Goal: Information Seeking & Learning: Learn about a topic

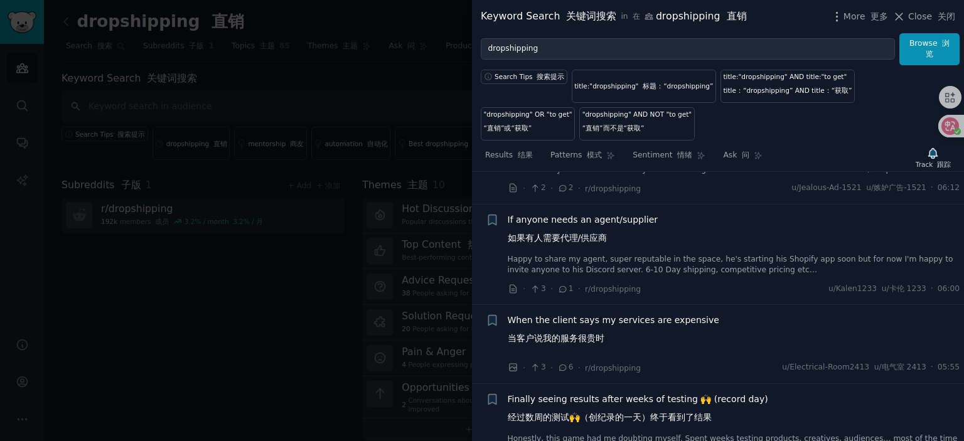
scroll to position [3140, 0]
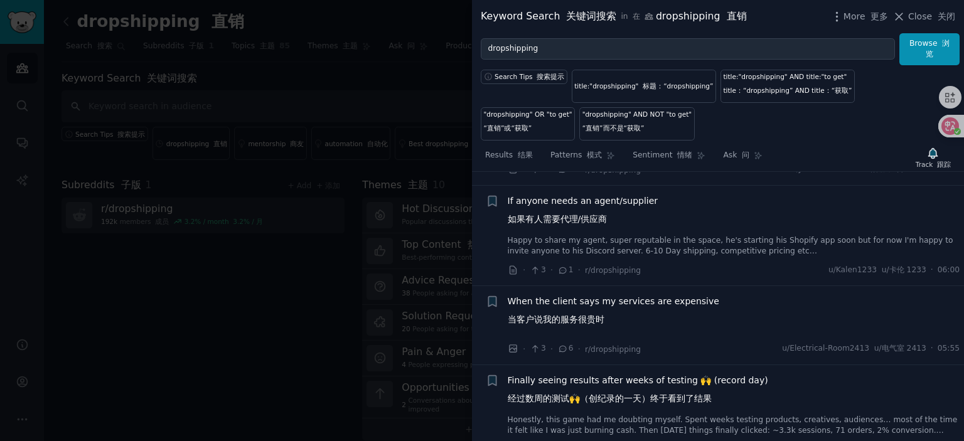
click at [580, 215] on span "If anyone needs an agent/supplier 如果有人需要代理/供应商" at bounding box center [583, 213] width 151 height 36
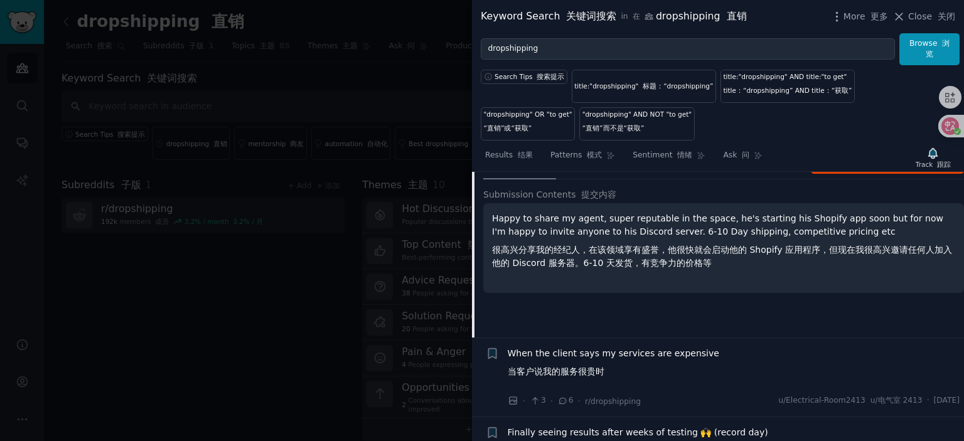
scroll to position [2786, 0]
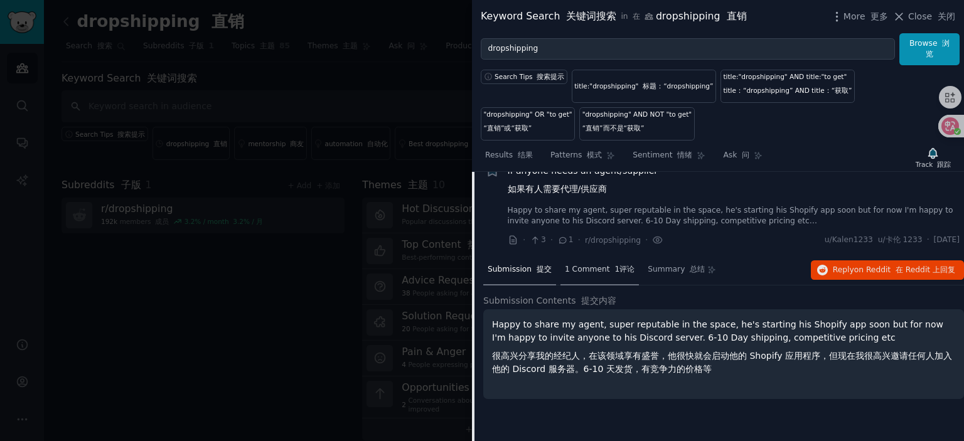
click at [590, 275] on span "1 Comment 1评论" at bounding box center [600, 269] width 70 height 11
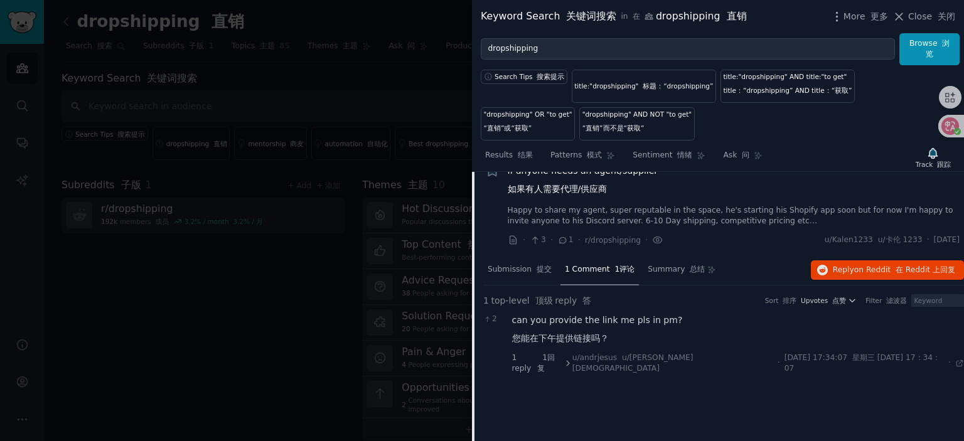
click at [562, 188] on span "If anyone needs an agent/supplier 如果有人需要代理/供应商" at bounding box center [583, 182] width 151 height 36
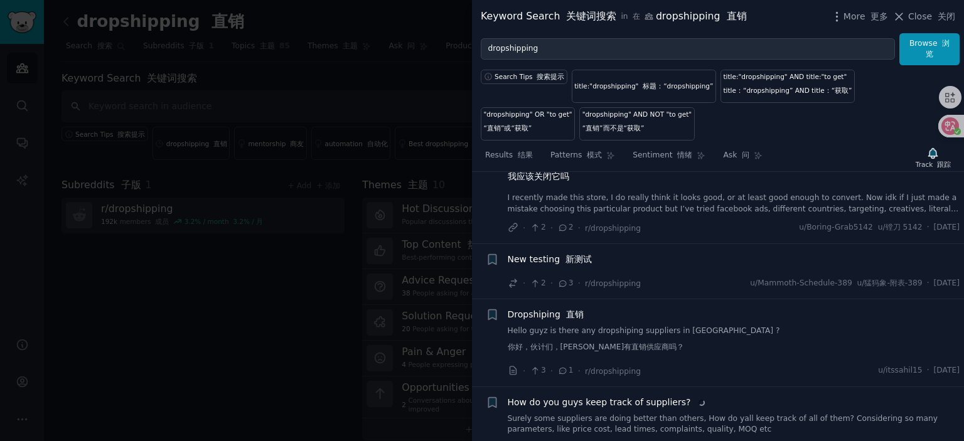
scroll to position [3351, 0]
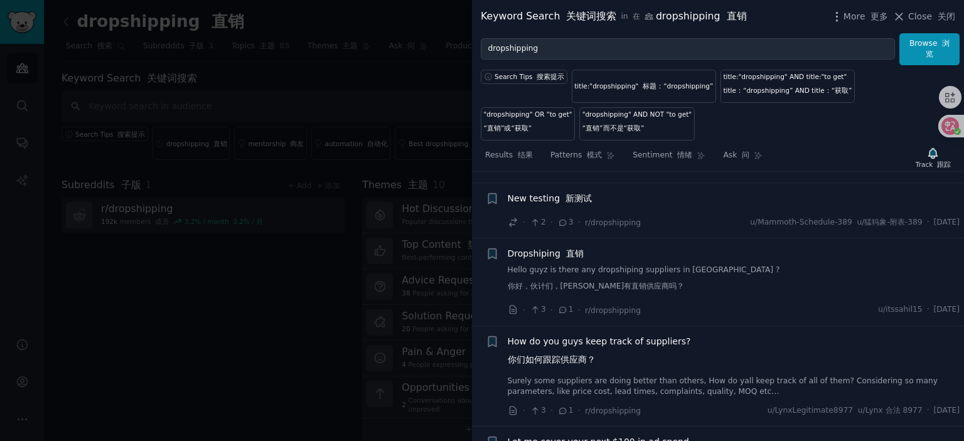
click at [555, 260] on span "Dropshiping 直销" at bounding box center [546, 253] width 76 height 13
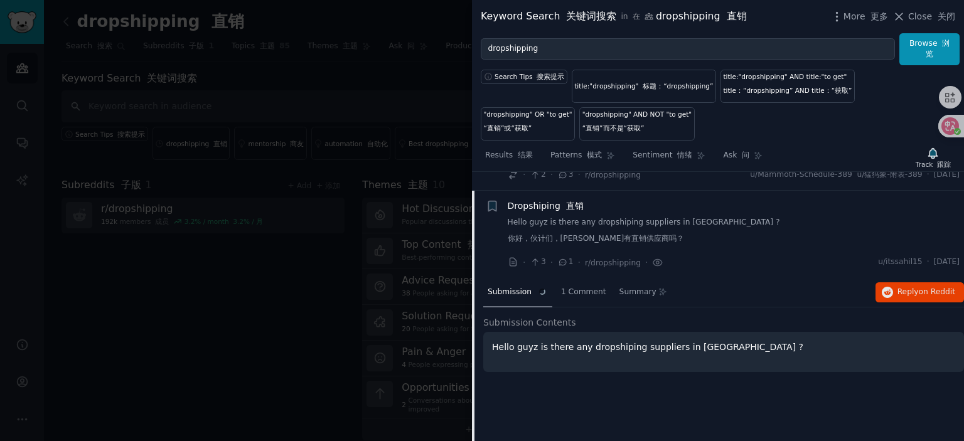
scroll to position [3433, 0]
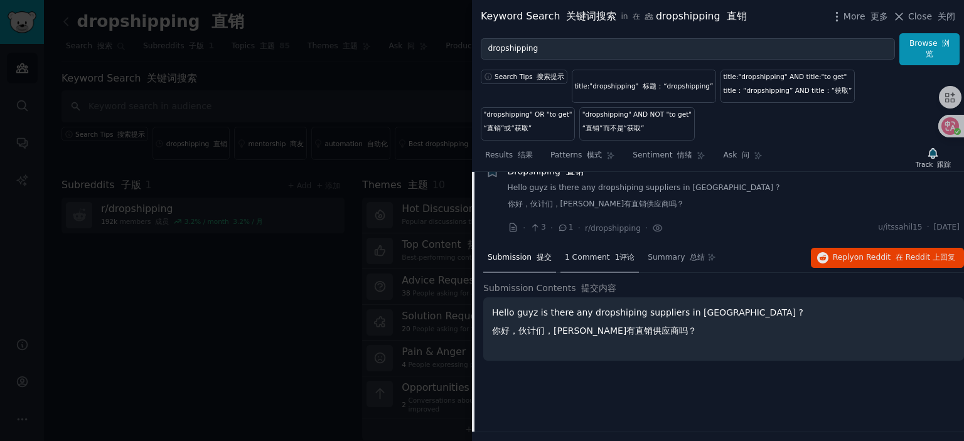
click at [589, 274] on div "1 Comment 1评论" at bounding box center [599, 258] width 78 height 30
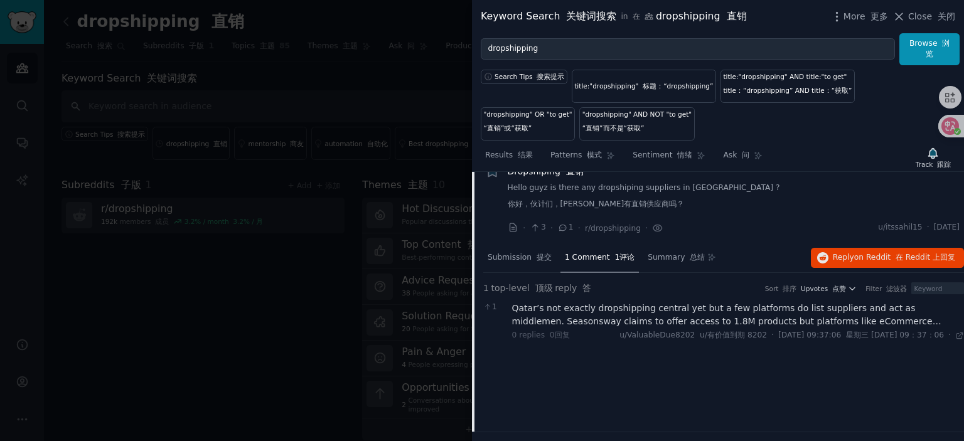
click at [637, 323] on div "Qatar’s not exactly dropshipping central yet but a few platforms do list suppli…" at bounding box center [738, 315] width 452 height 26
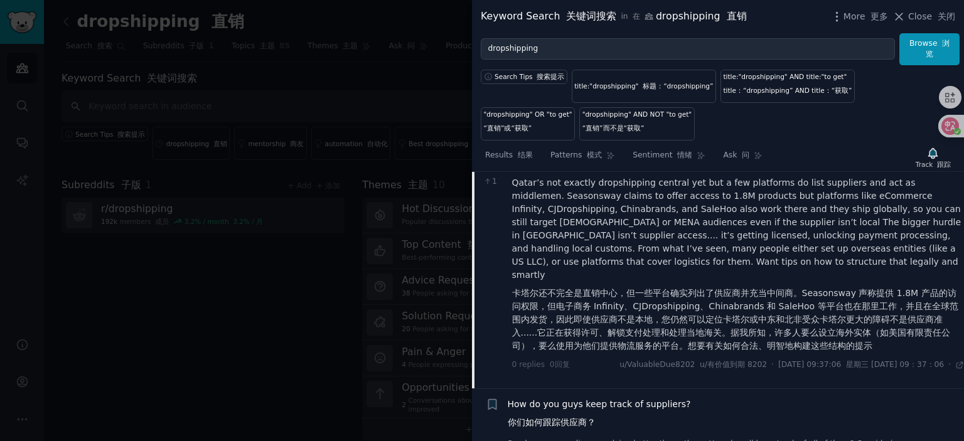
scroll to position [3684, 0]
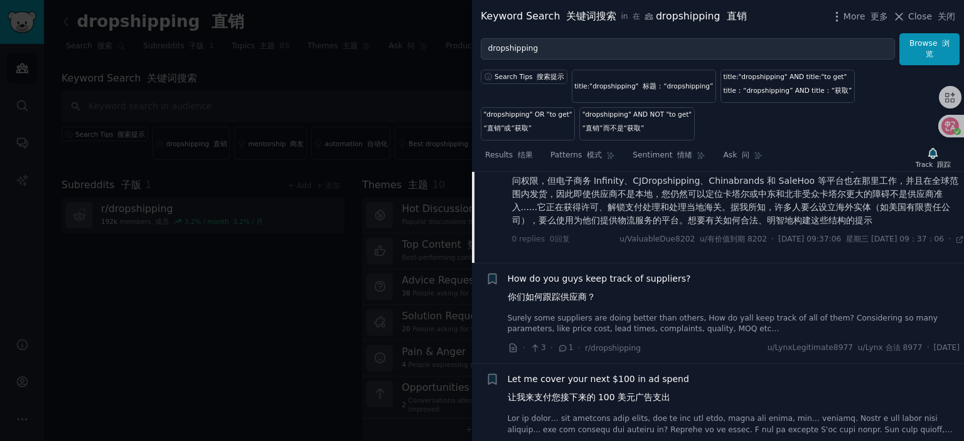
click at [570, 282] on span "How do you guys keep track of suppliers? 你们如何跟踪供应商？" at bounding box center [599, 290] width 183 height 36
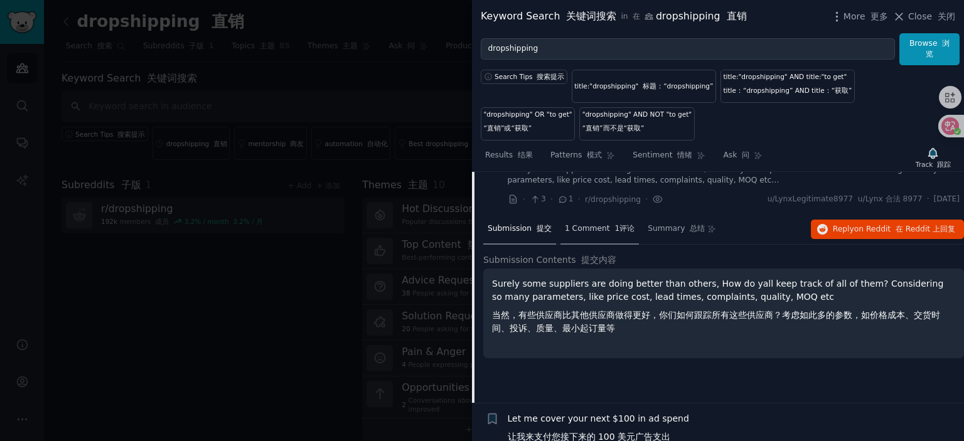
scroll to position [3584, 0]
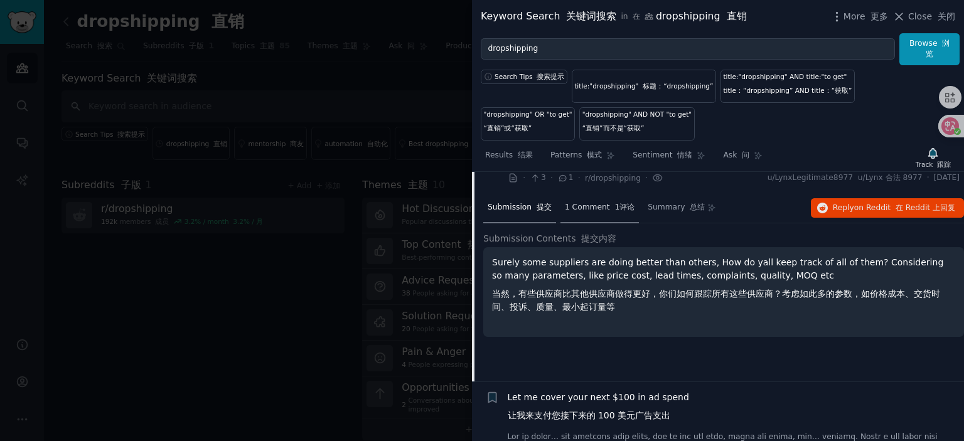
click at [597, 223] on div "1 Comment 1评论" at bounding box center [599, 208] width 78 height 30
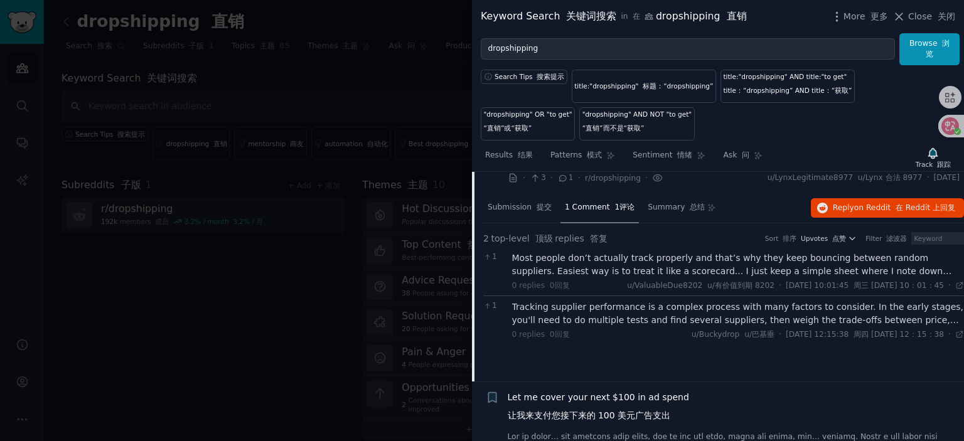
click at [616, 277] on div "Most people don’t actually track properly and that’s why they keep bouncing bet…" at bounding box center [738, 265] width 452 height 26
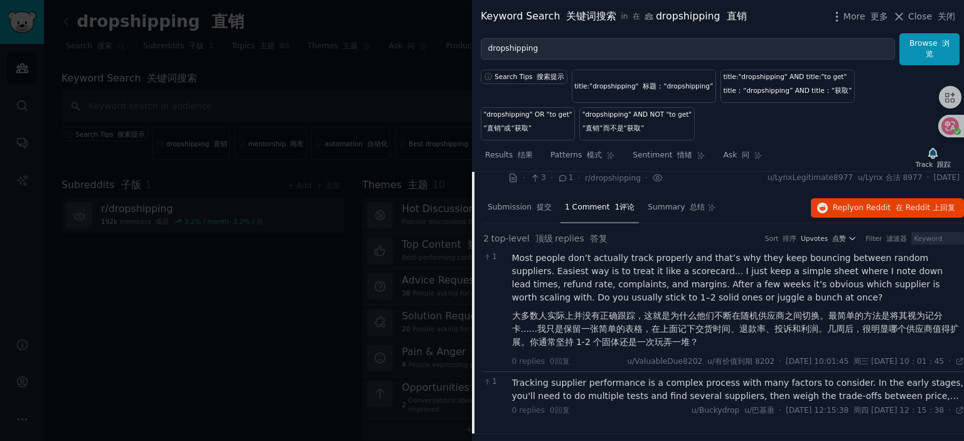
scroll to position [3647, 0]
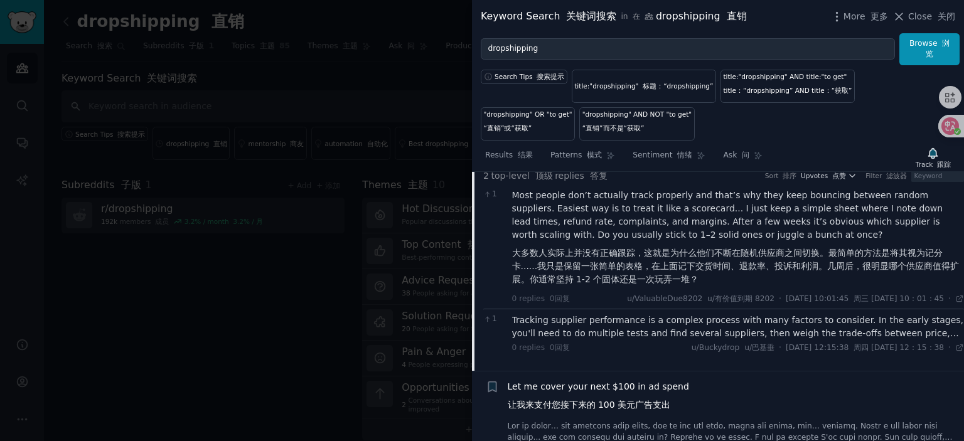
click at [610, 334] on div "Tracking supplier performance is a complex process with many factors to conside…" at bounding box center [738, 327] width 452 height 26
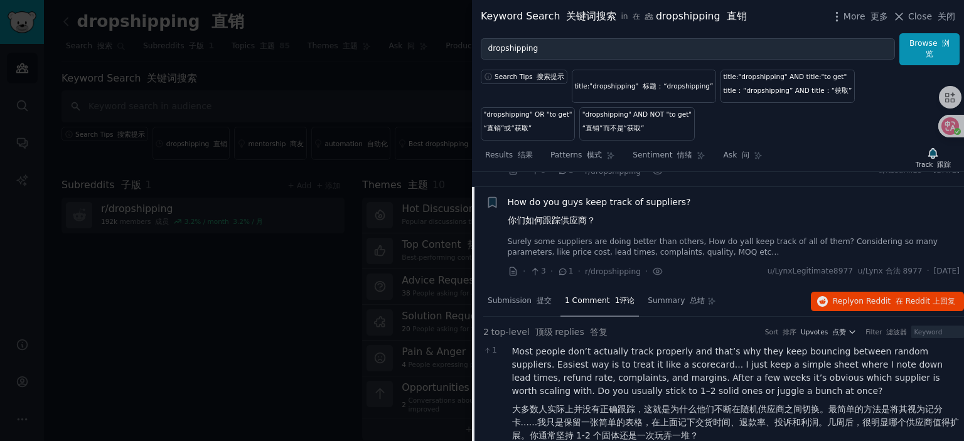
scroll to position [3458, 0]
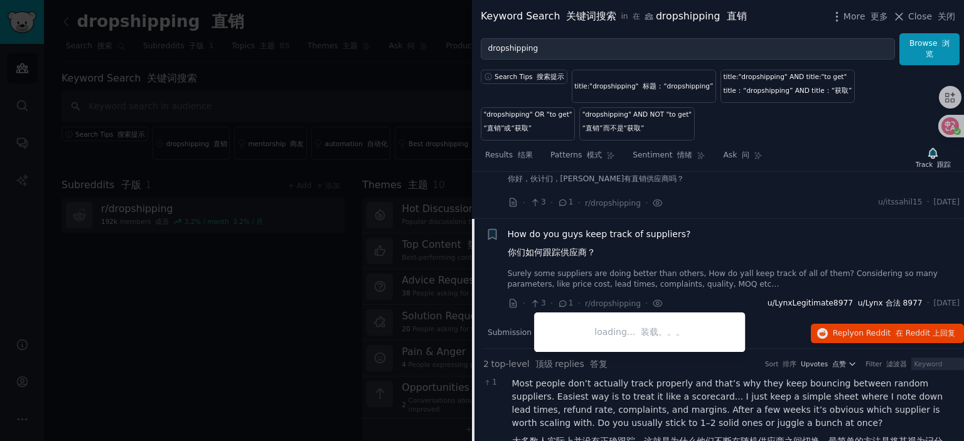
click at [797, 309] on span "u/LynxLegitimate8977 u/Lynx 合法 8977" at bounding box center [844, 303] width 155 height 11
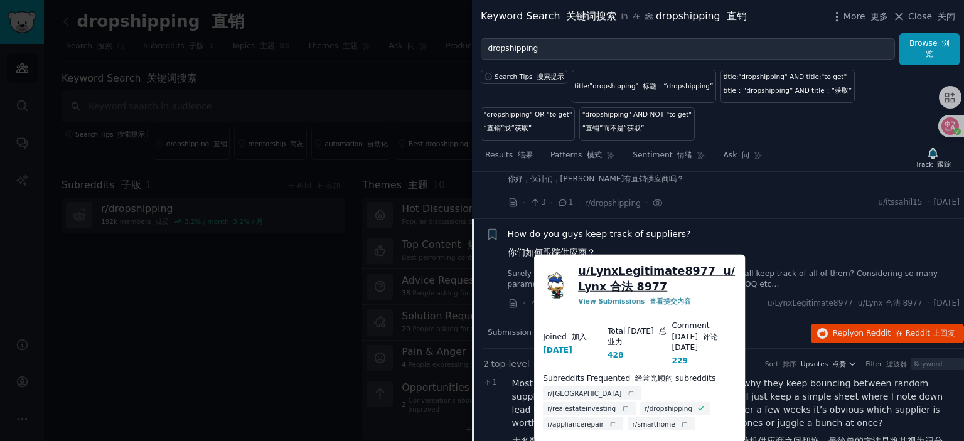
click at [632, 270] on link "u/ LynxLegitimate8977 u/Lynx 合法 8977" at bounding box center [657, 279] width 158 height 31
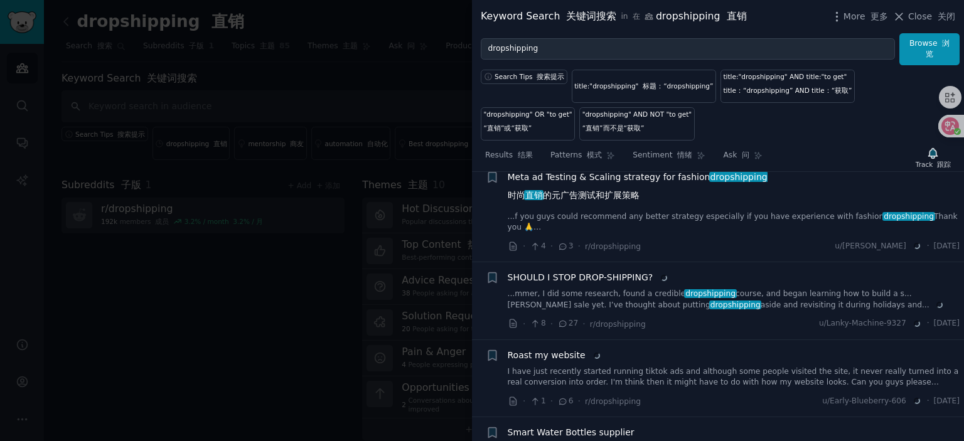
scroll to position [4149, 0]
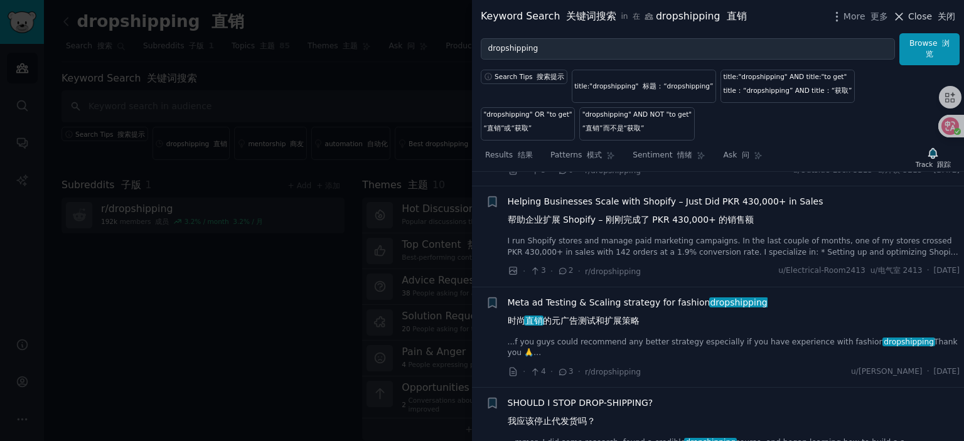
click at [941, 16] on font "关闭" at bounding box center [946, 16] width 18 height 10
click at [191, 348] on div "Subreddits 子版 1 + Add + 添加 r/ dropshipping 192k members 成员 3.2 % / month 3.2% /…" at bounding box center [202, 309] width 283 height 263
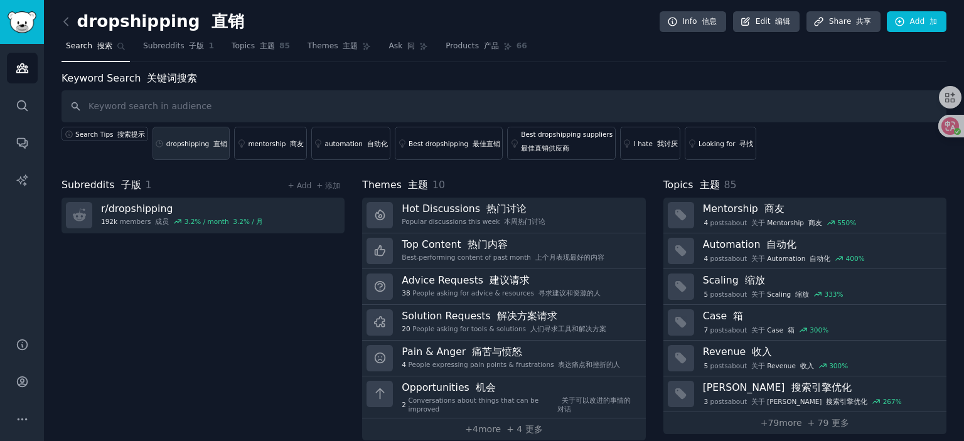
click at [191, 137] on link "dropshipping 直销" at bounding box center [191, 143] width 78 height 33
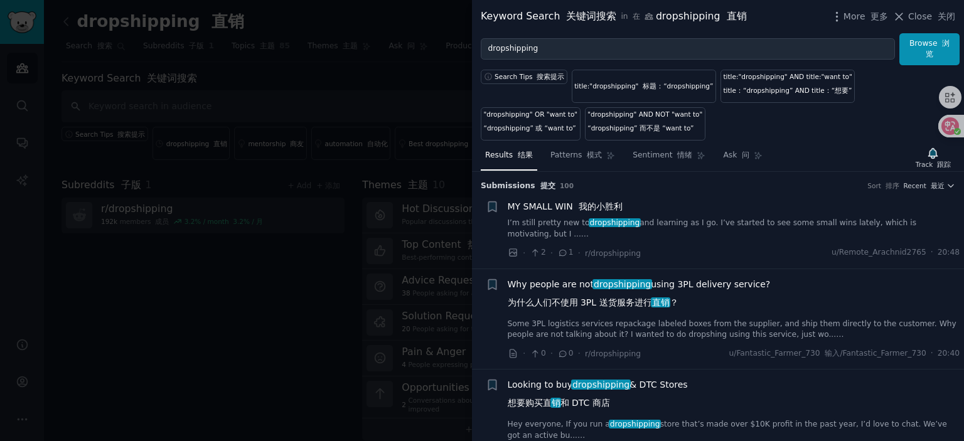
scroll to position [63, 0]
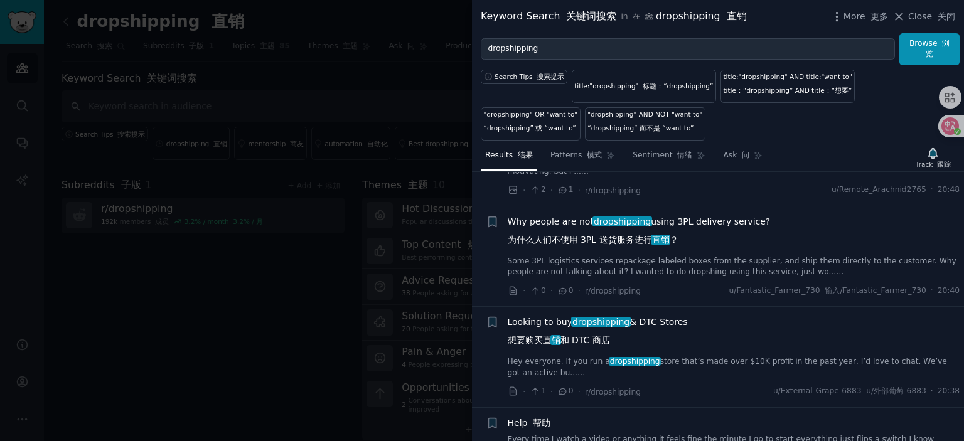
click at [682, 218] on span "Why people are not dropshipping using 3PL delivery service? 为什么人们不使用 3PL 送货服务进行…" at bounding box center [639, 233] width 263 height 36
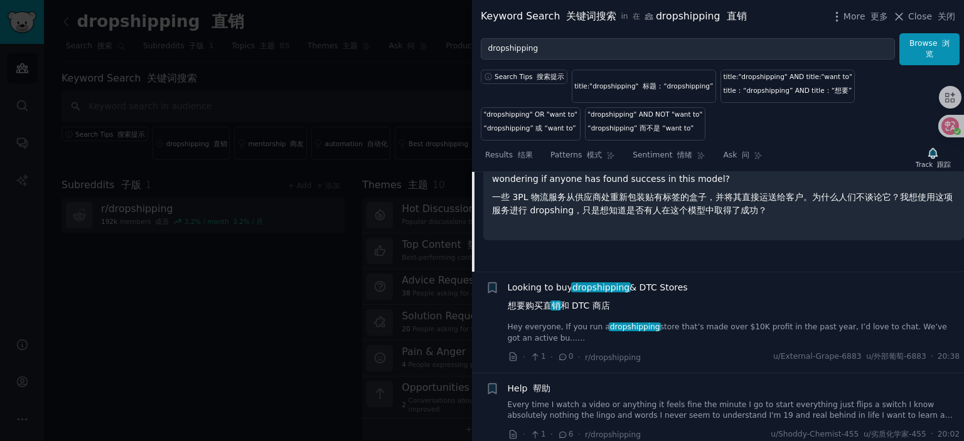
scroll to position [348, 0]
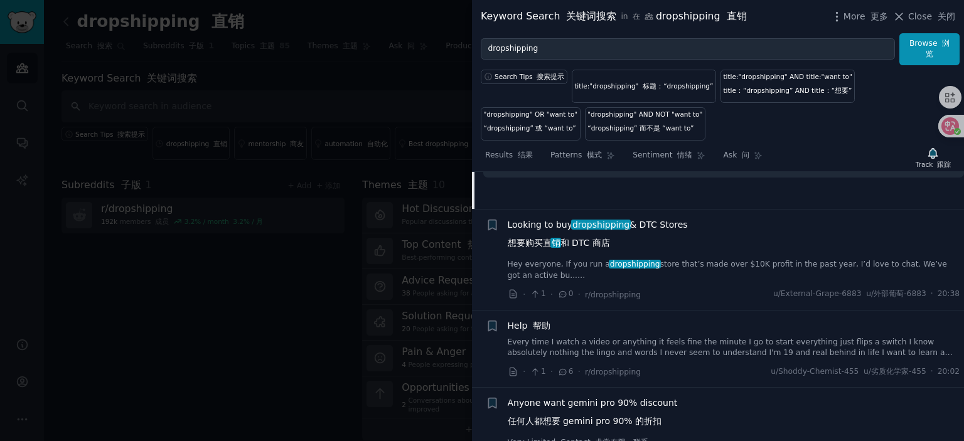
click at [544, 220] on span "Looking to buy dropshipping & DTC Stores 想要购买直 销 和 DTC 商店" at bounding box center [598, 236] width 180 height 36
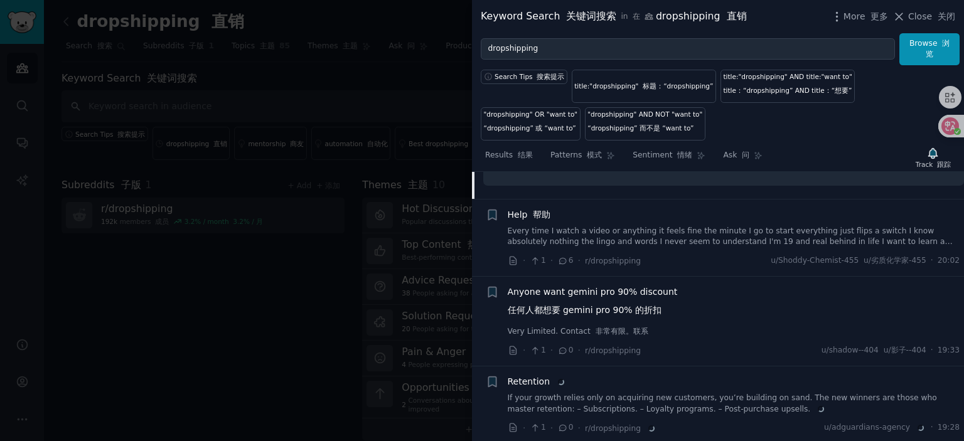
scroll to position [511, 0]
click at [535, 206] on span "Help 帮助" at bounding box center [529, 212] width 43 height 13
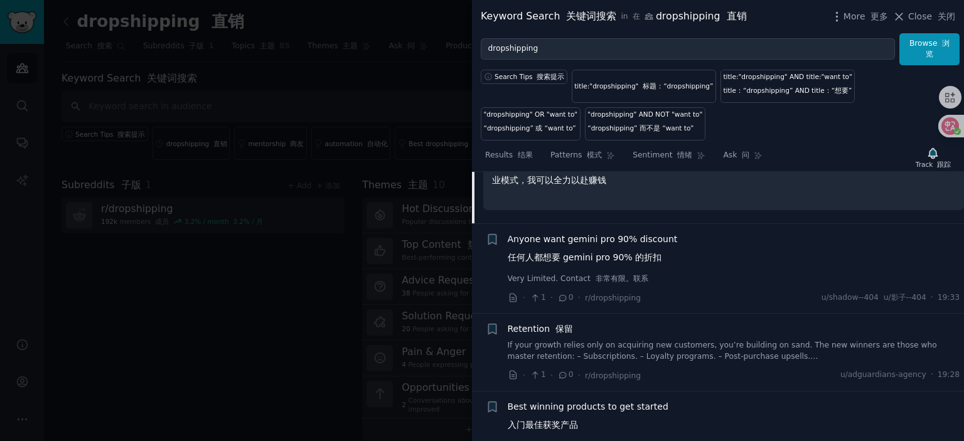
scroll to position [549, 0]
click at [555, 233] on span "Anyone want gemini pro 90% discount 任何人都想要 gemini pro 90% 的折扣" at bounding box center [593, 248] width 170 height 36
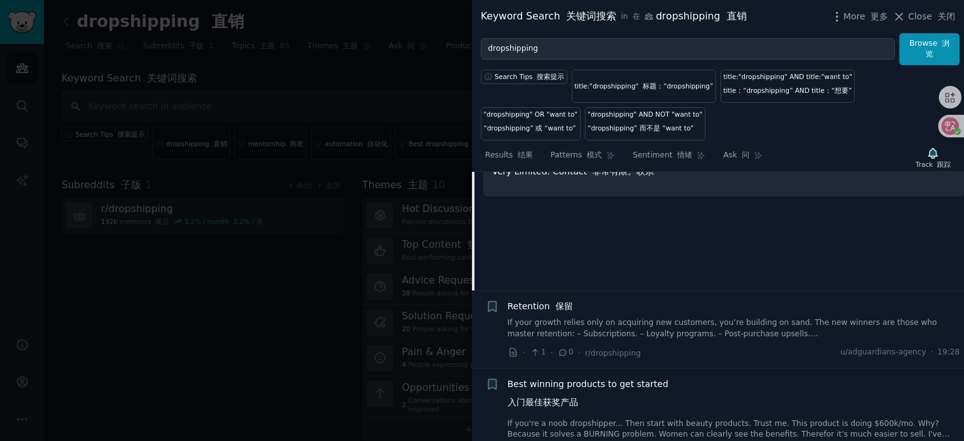
scroll to position [563, 0]
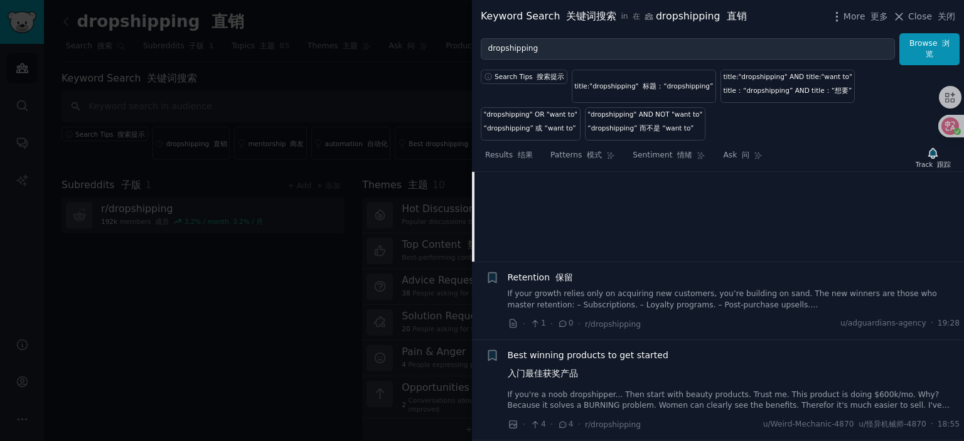
click at [533, 274] on span "Retention 保留" at bounding box center [540, 277] width 65 height 13
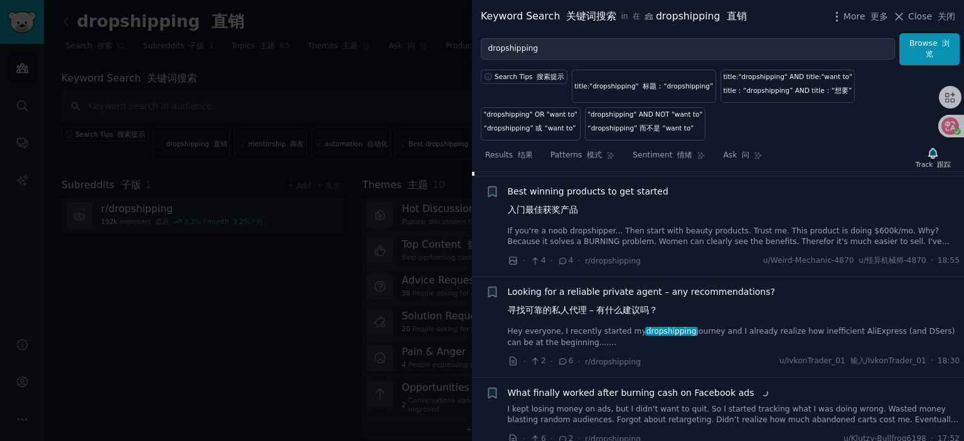
scroll to position [779, 0]
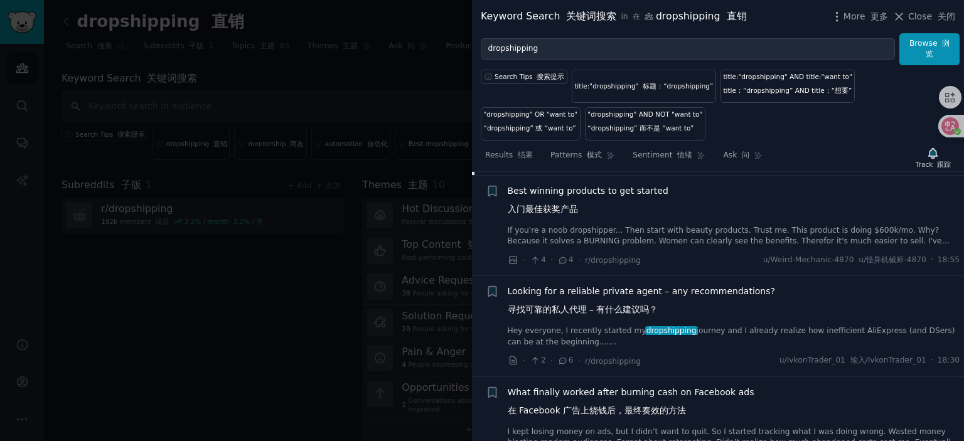
click at [585, 287] on span "Looking for a reliable private agent – any recommendations? 寻找可靠的私人代理 – 有什么建议吗？" at bounding box center [641, 303] width 267 height 36
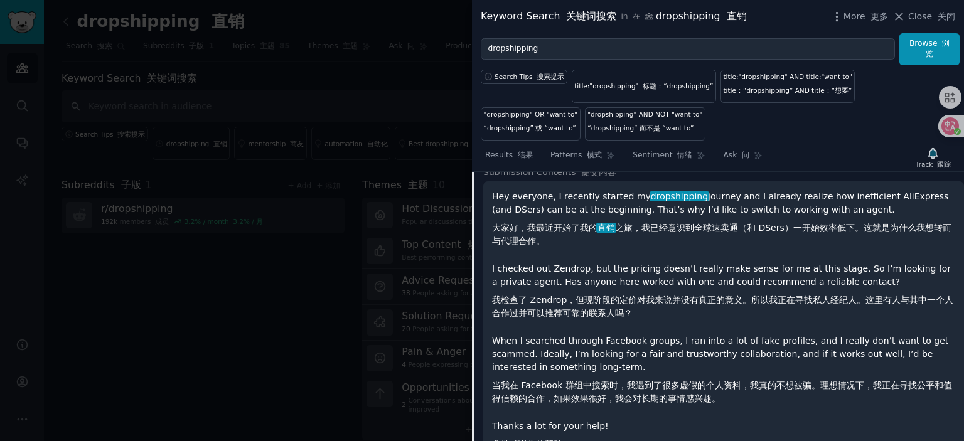
scroll to position [705, 0]
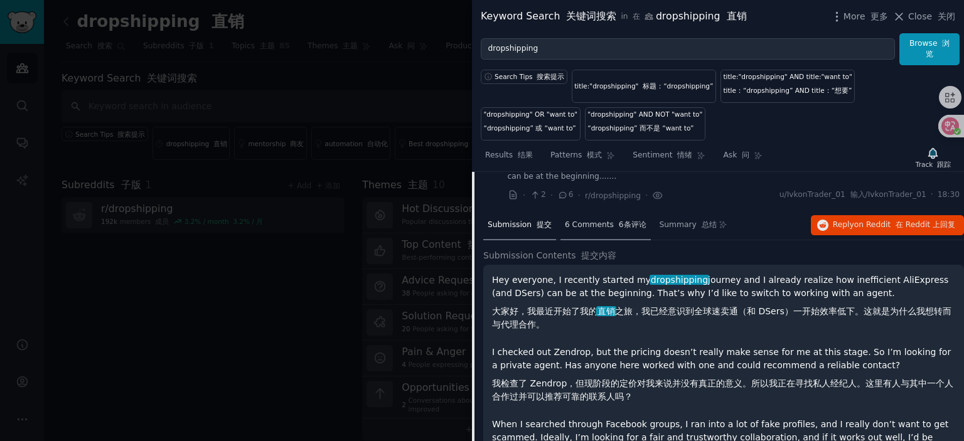
click at [608, 214] on div "6 Comments 6条评论" at bounding box center [605, 226] width 90 height 30
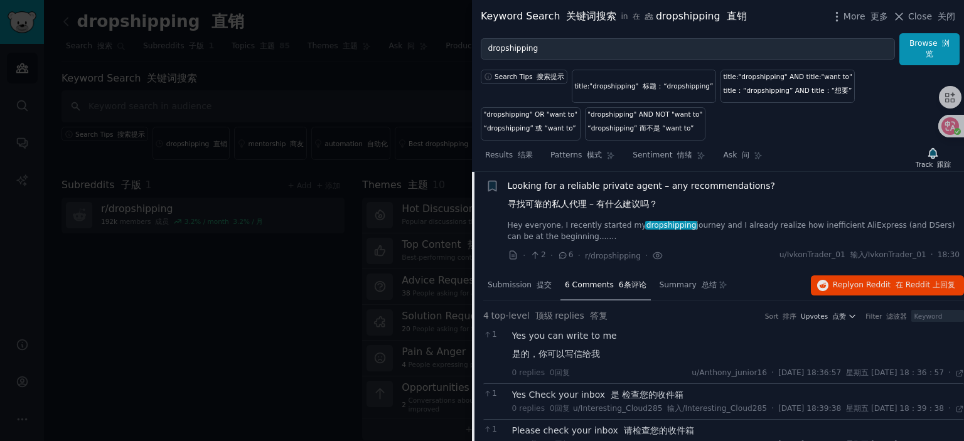
scroll to position [643, 0]
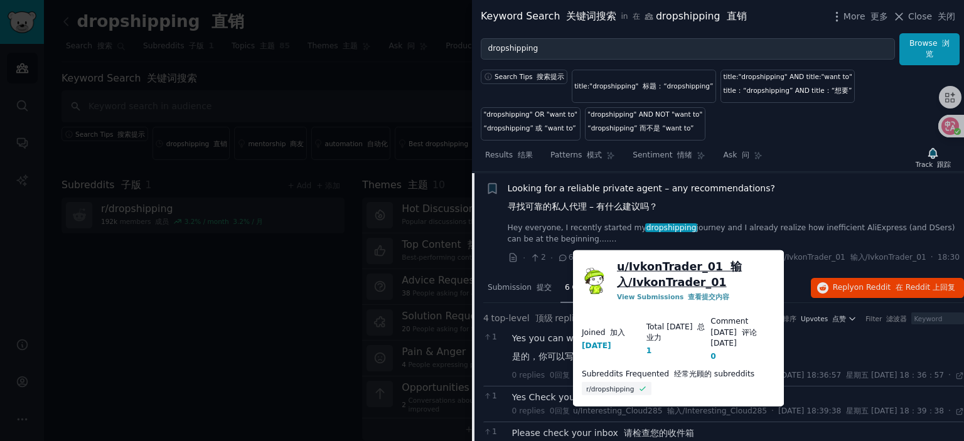
click at [669, 265] on link "u/ IvkonTrader_01 输入/IvkonTrader_01" at bounding box center [696, 274] width 158 height 31
